Goal: Task Accomplishment & Management: Use online tool/utility

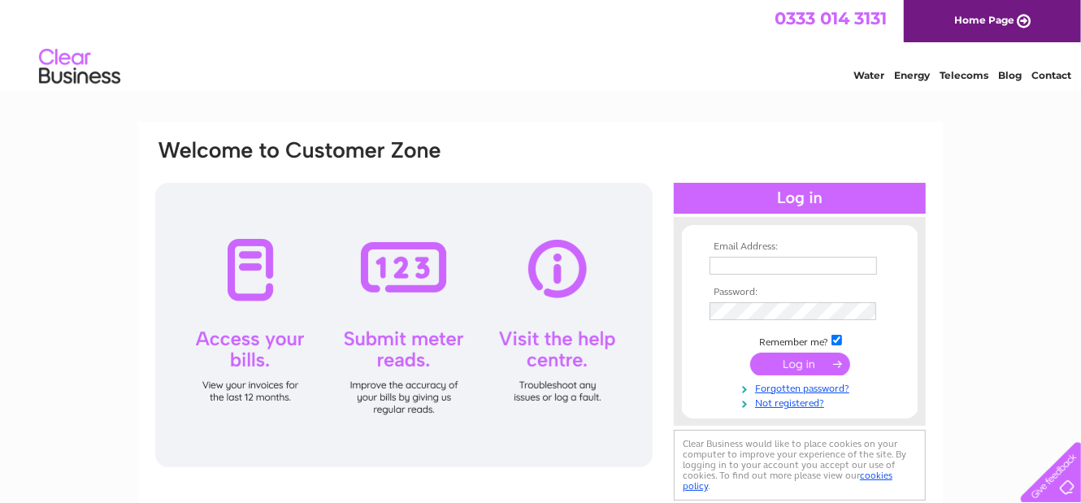
type input "[EMAIL_ADDRESS][DOMAIN_NAME]"
click at [811, 357] on input "submit" at bounding box center [800, 364] width 100 height 23
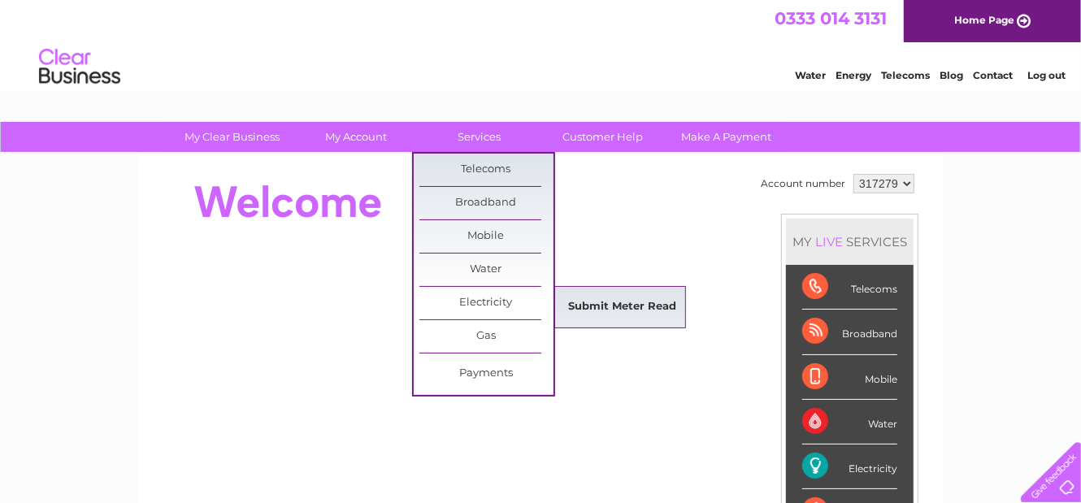
click at [561, 301] on link "Submit Meter Read" at bounding box center [623, 307] width 134 height 32
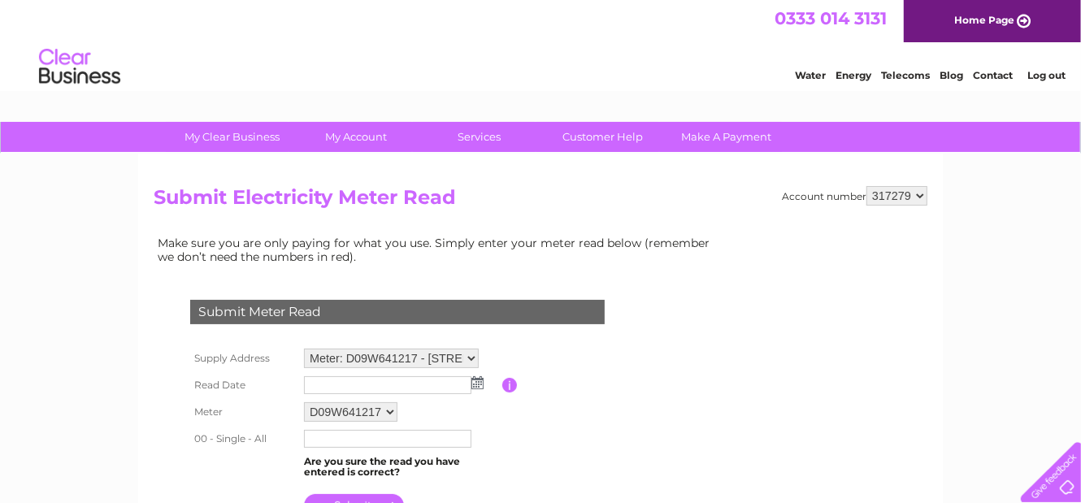
click at [466, 362] on select "Meter: D09W641217 - [STREET_ADDRESS]" at bounding box center [391, 358] width 175 height 19
click at [647, 349] on table "Supply Address Meter: D09W641217 - [STREET_ADDRESS] Read Date Please enter the …" at bounding box center [416, 433] width 461 height 179
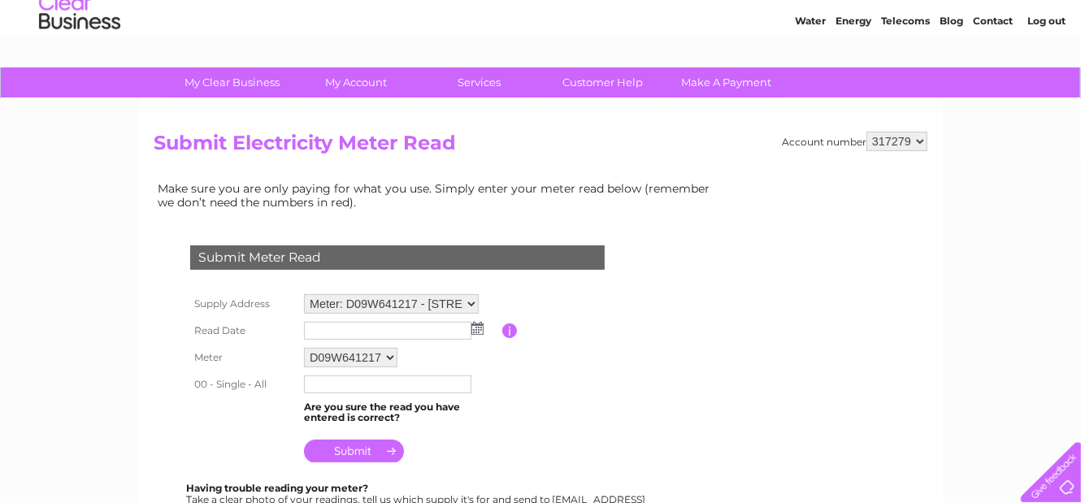
scroll to position [81, 0]
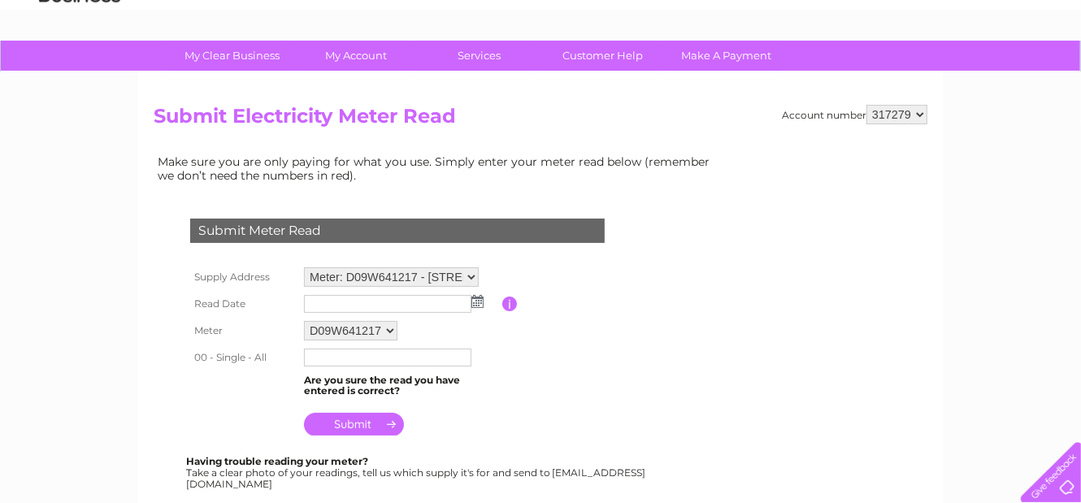
click at [382, 329] on select "D09W641217" at bounding box center [350, 330] width 93 height 19
click at [544, 332] on table "Supply Address Meter: D09W641217 - Unit 3, Spring Lane, Malvern, WR14 1AL Read …" at bounding box center [416, 352] width 461 height 179
click at [481, 301] on img at bounding box center [477, 301] width 12 height 13
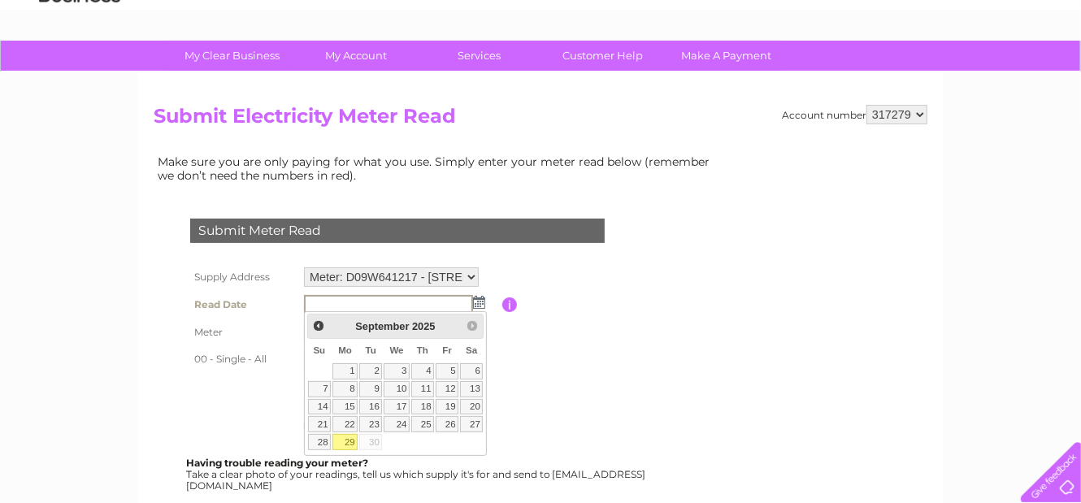
click at [349, 440] on link "29" at bounding box center [344, 442] width 25 height 16
type input "2025/09/29"
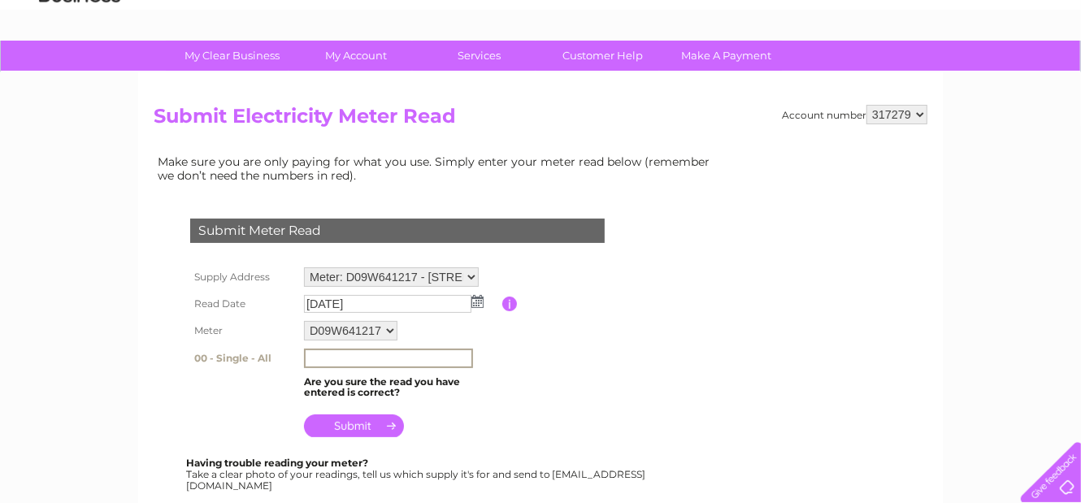
click at [354, 350] on input "text" at bounding box center [388, 358] width 169 height 19
type input "000027"
click at [366, 424] on input "submit" at bounding box center [354, 425] width 100 height 23
